Goal: Transaction & Acquisition: Book appointment/travel/reservation

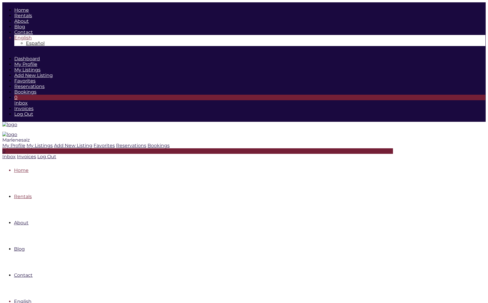
click at [32, 194] on link "Rentals" at bounding box center [23, 197] width 18 height 6
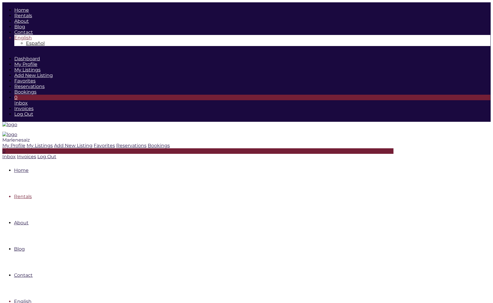
click at [30, 137] on span "Marlenesaiz" at bounding box center [15, 140] width 27 height 6
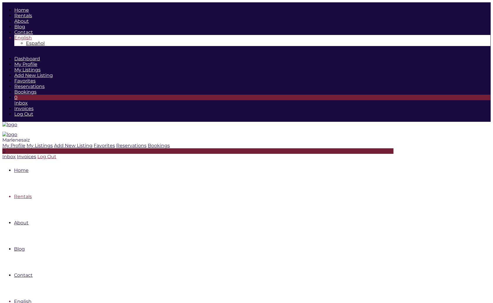
click at [37, 154] on icon at bounding box center [37, 157] width 0 height 6
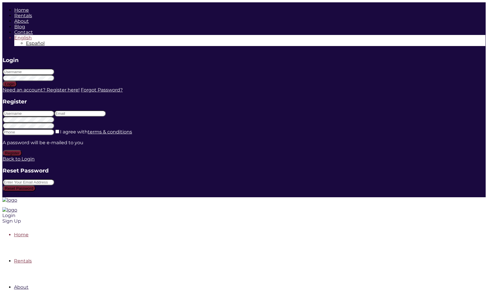
click at [32, 258] on link "Rentals" at bounding box center [23, 261] width 18 height 6
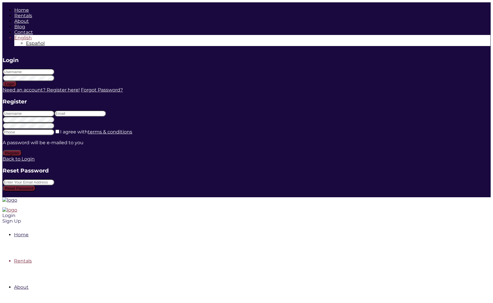
click at [17, 207] on img at bounding box center [9, 210] width 15 height 6
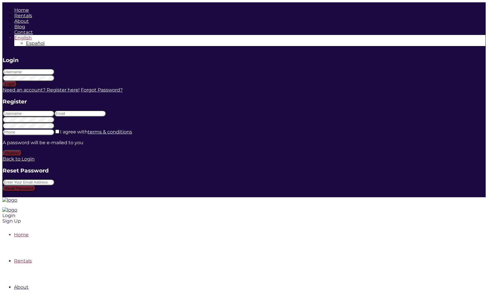
click at [32, 258] on link "Rentals" at bounding box center [23, 261] width 18 height 6
